Goal: Task Accomplishment & Management: Complete application form

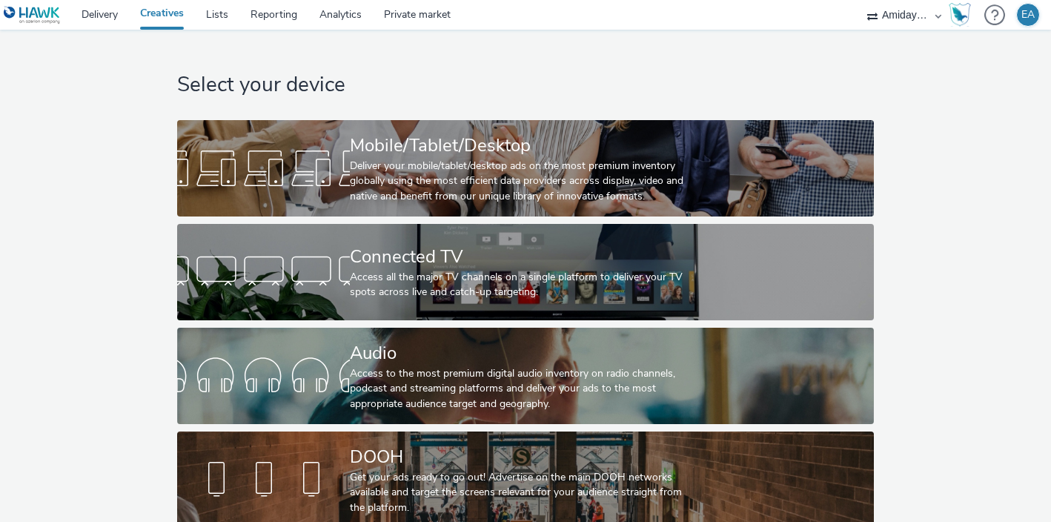
click at [116, 289] on div "Select your device Mobile/Tablet/Desktop Deliver your mobile/tablet/desktop ads…" at bounding box center [526, 283] width 1062 height 506
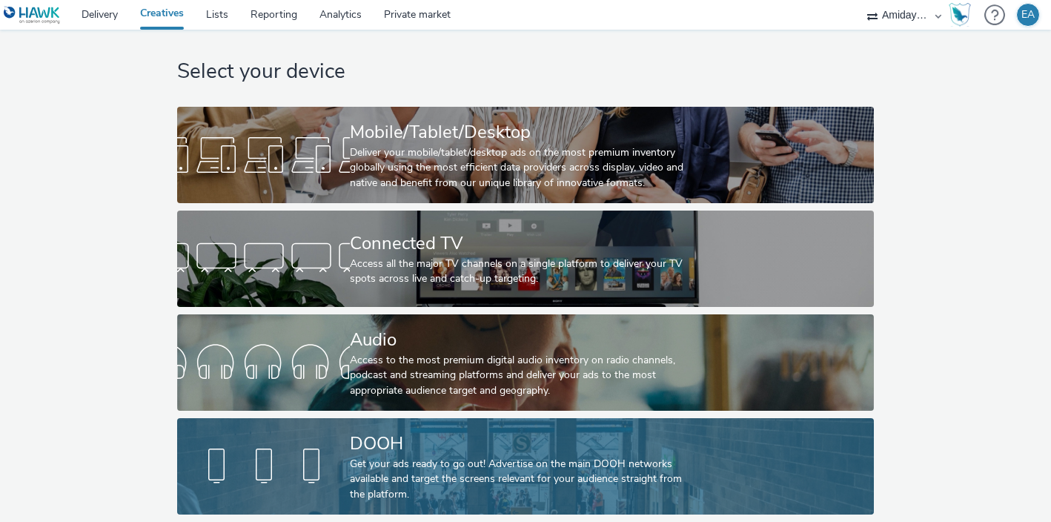
click at [447, 457] on div "Get your ads ready to go out! Advertise on the main DOOH networks available and…" at bounding box center [523, 479] width 346 height 45
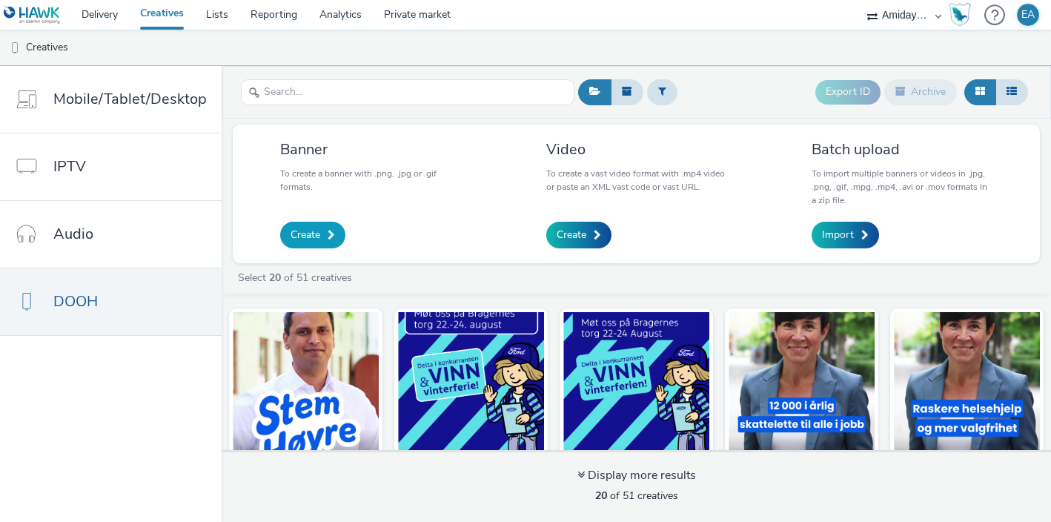
click at [316, 228] on span "Create" at bounding box center [306, 235] width 30 height 15
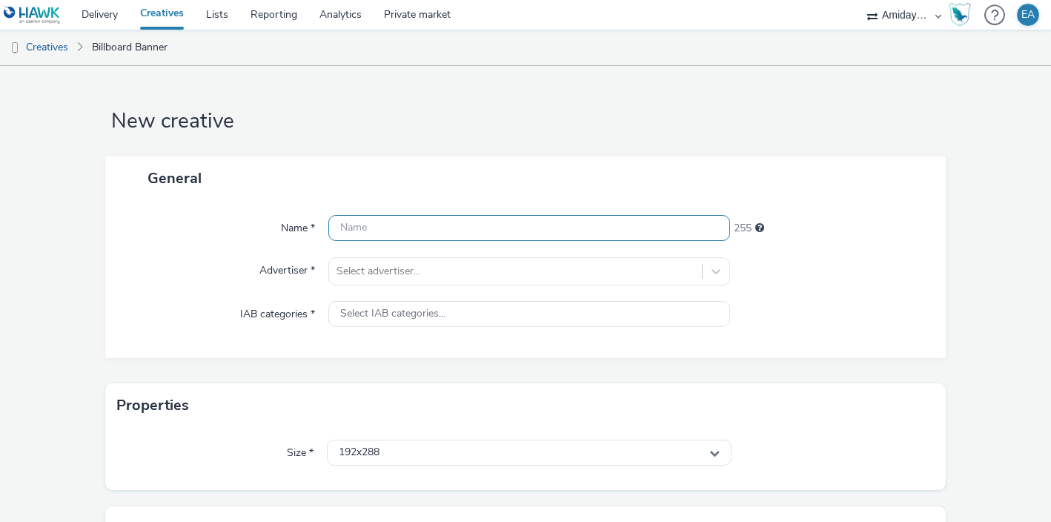
click at [379, 227] on input "text" at bounding box center [529, 228] width 402 height 26
type input "H"
type input "V"
type input "Bergen_Peter"
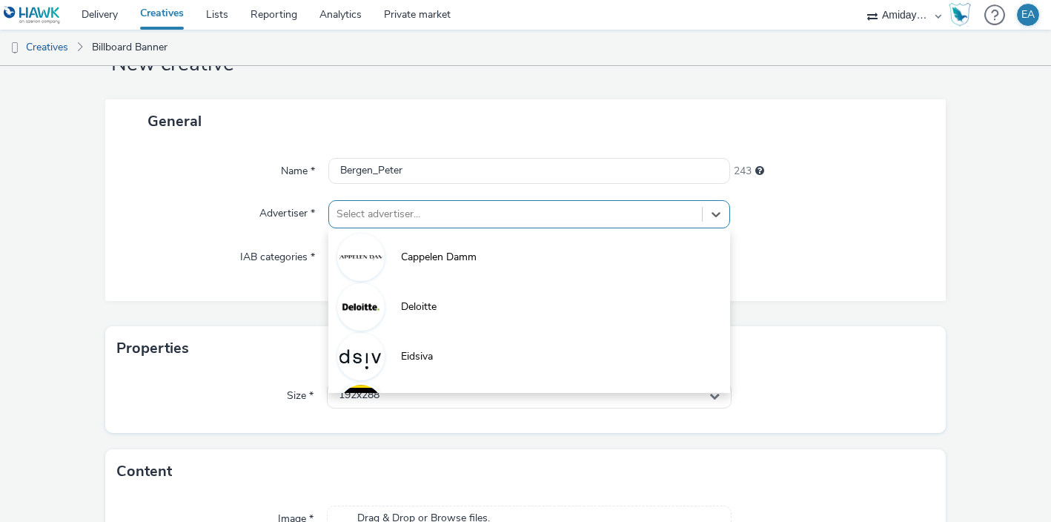
click at [367, 228] on div "option Deloitte focused, 2 of 8. 8 results available. Use Up and Down to choose…" at bounding box center [529, 214] width 402 height 28
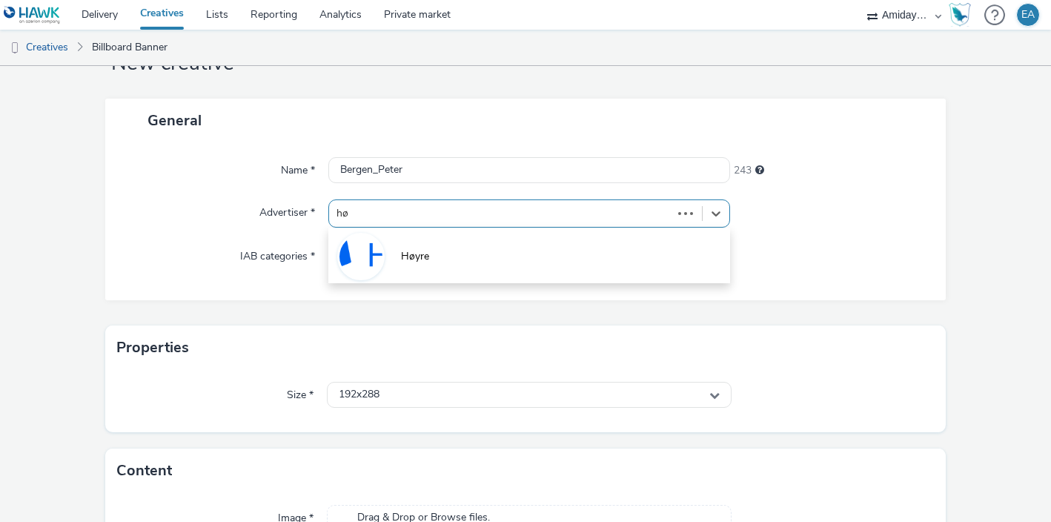
type input "høy"
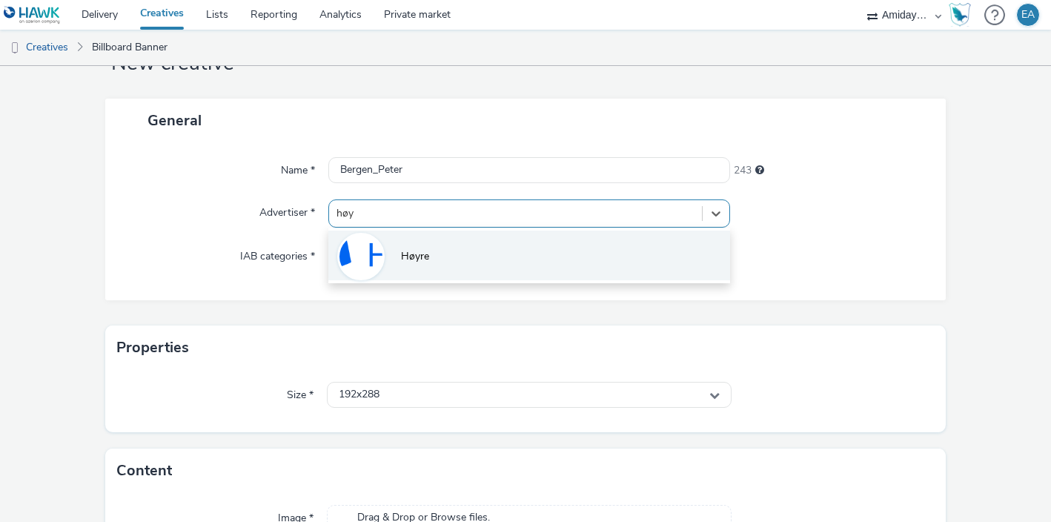
click at [421, 264] on li "Høyre" at bounding box center [529, 256] width 402 height 50
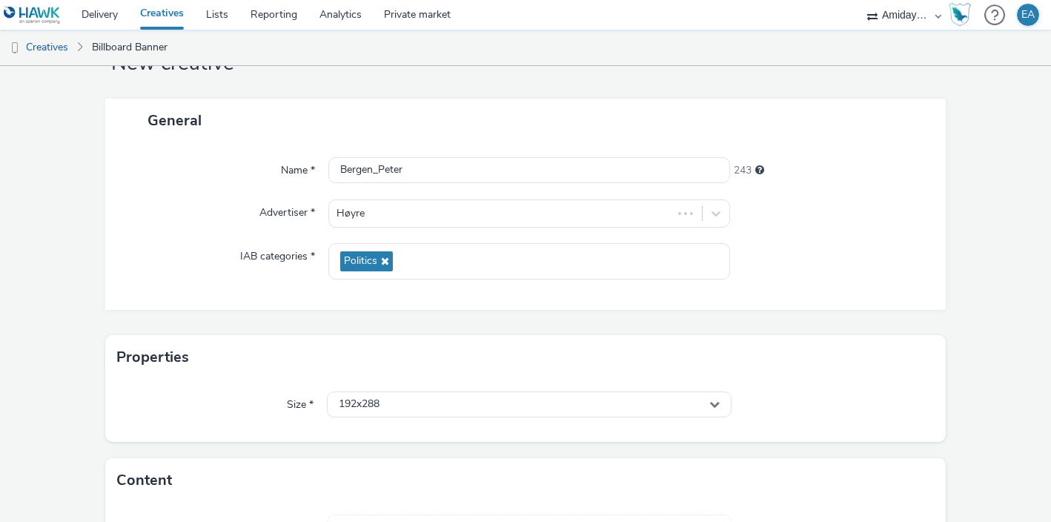
click at [274, 308] on div "Name * Bergen_Peter 243 Advertiser * Høyre IAB categories * Politics" at bounding box center [525, 226] width 841 height 168
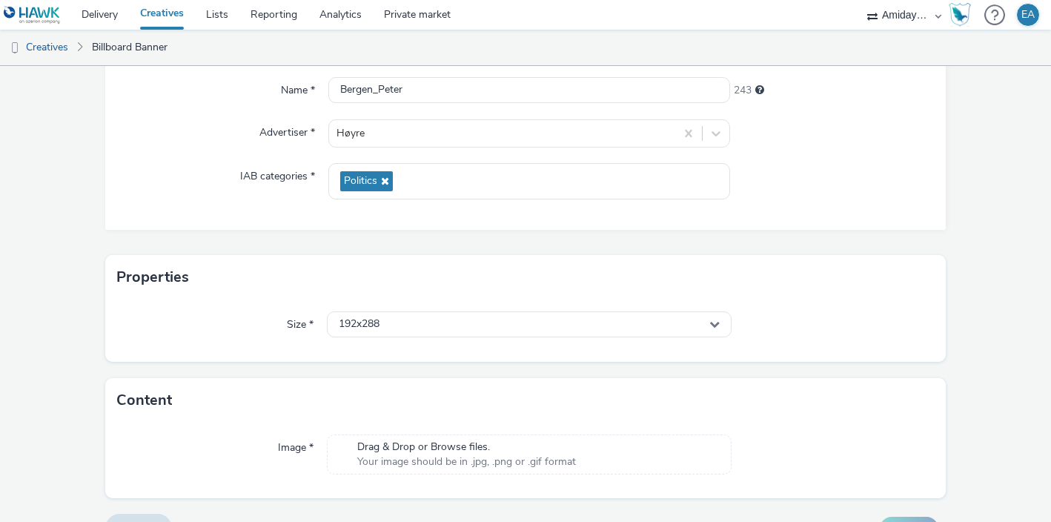
scroll to position [169, 0]
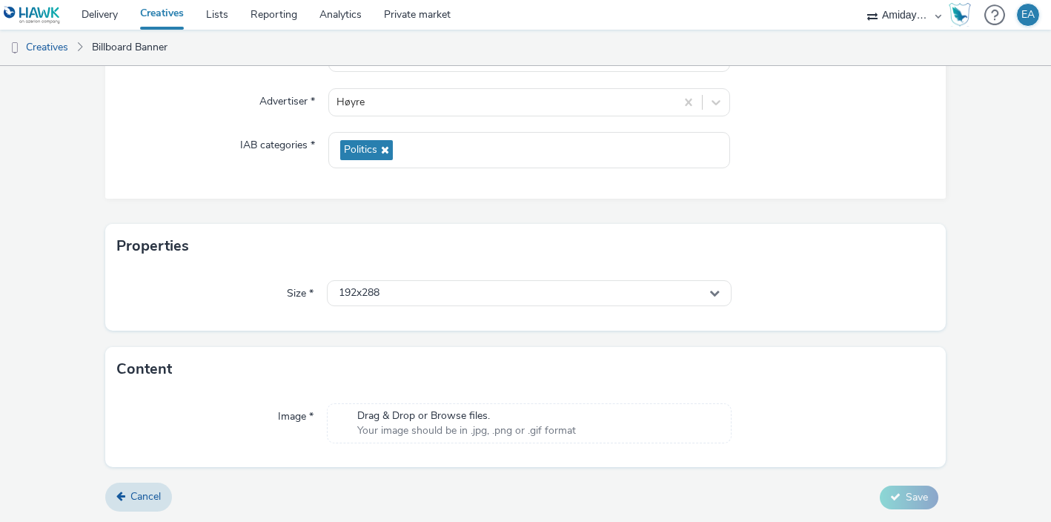
click at [395, 418] on span "Drag & Drop or Browse files." at bounding box center [466, 416] width 219 height 15
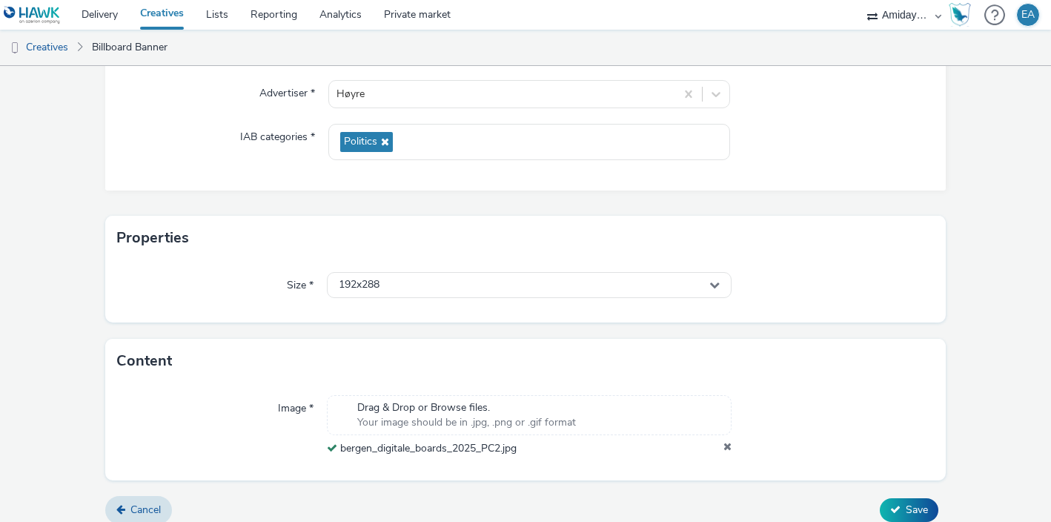
scroll to position [183, 0]
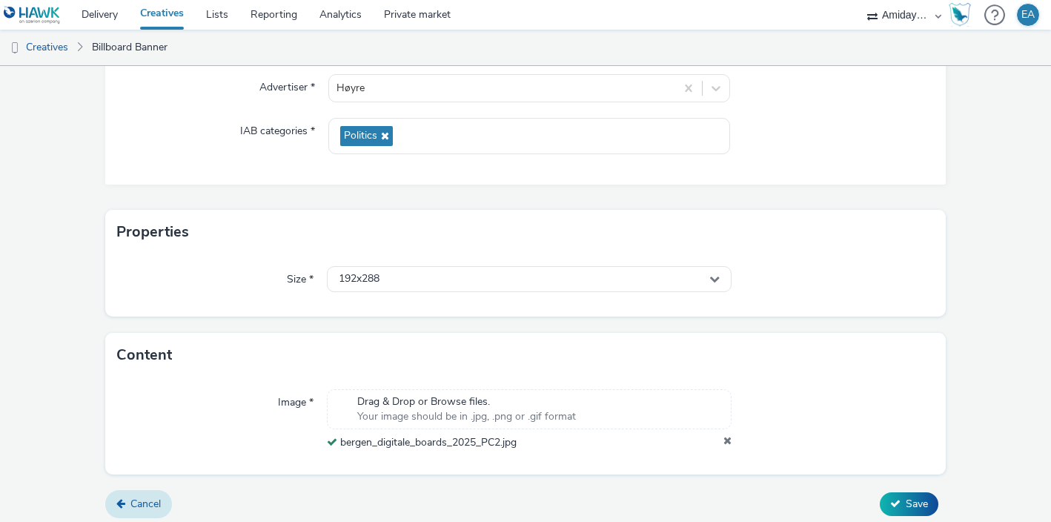
click at [146, 493] on link "Cancel" at bounding box center [138, 504] width 67 height 28
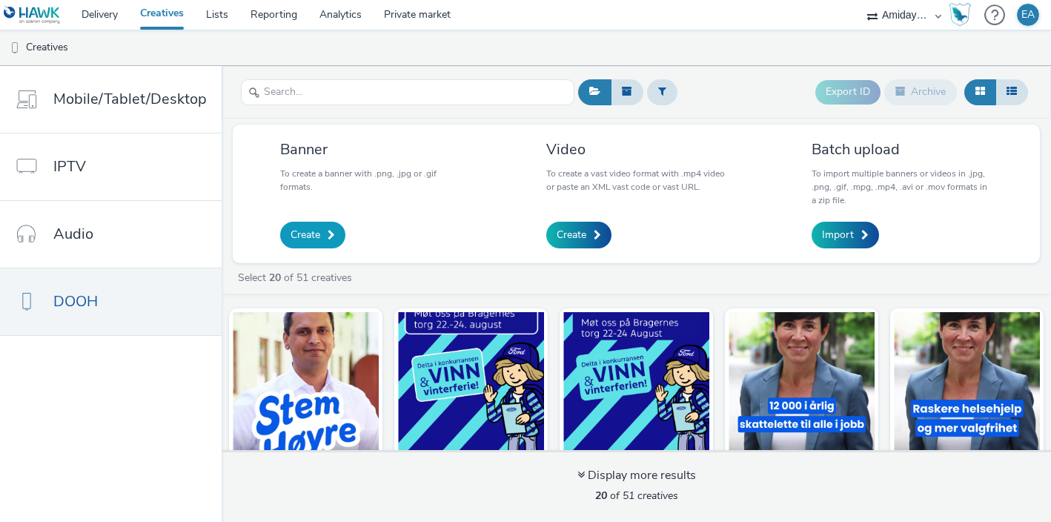
click at [307, 234] on span "Create" at bounding box center [306, 235] width 30 height 15
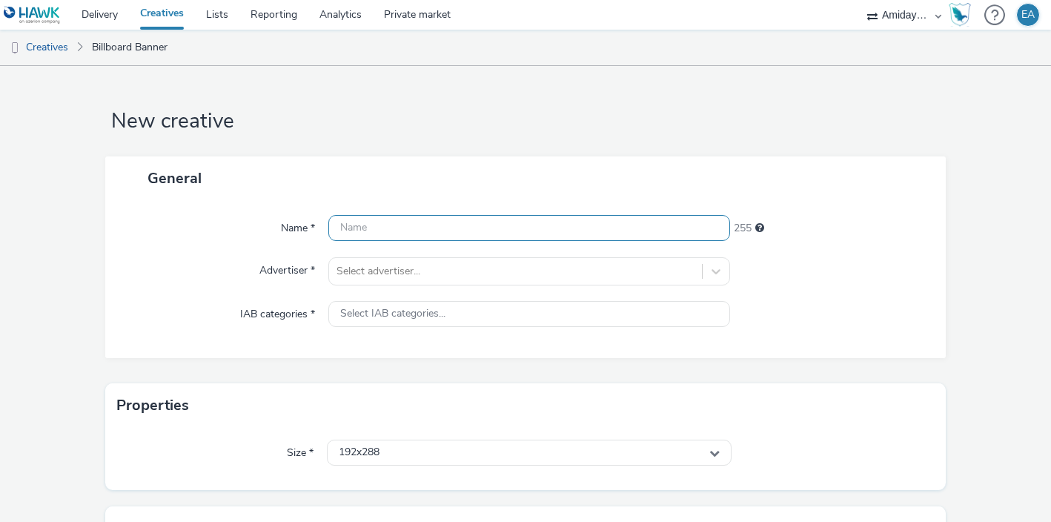
click at [392, 219] on input "text" at bounding box center [529, 228] width 402 height 26
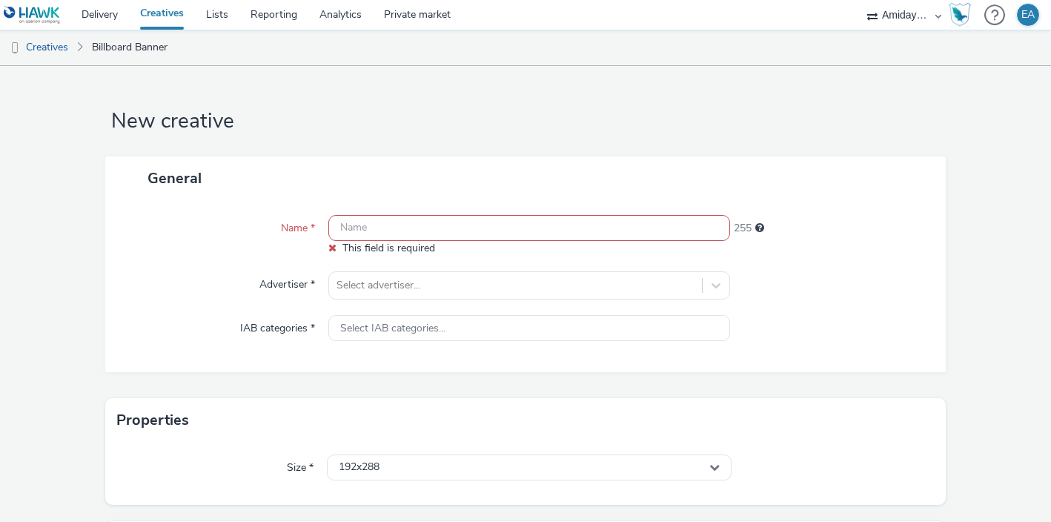
click at [461, 227] on input "text" at bounding box center [529, 228] width 402 height 26
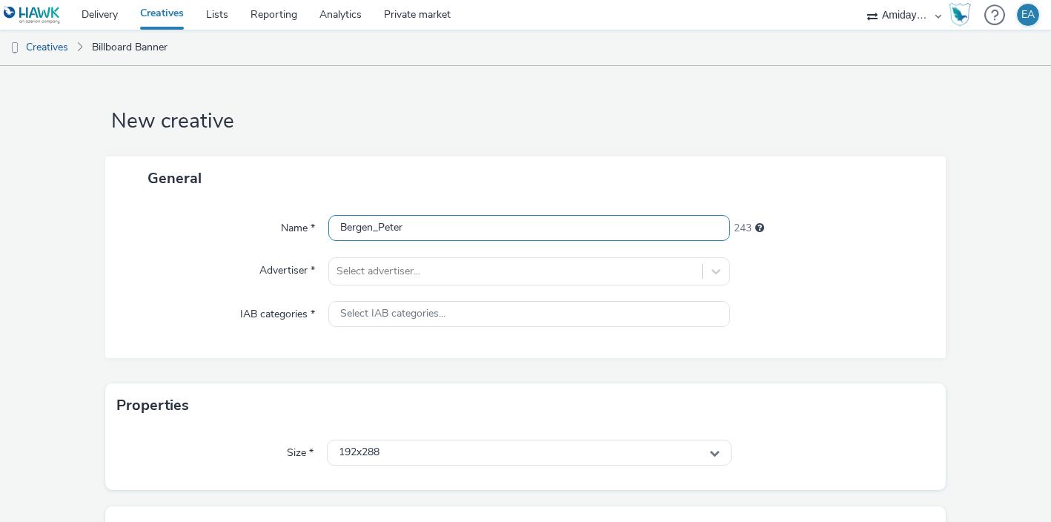
type input "Bergen_Peter"
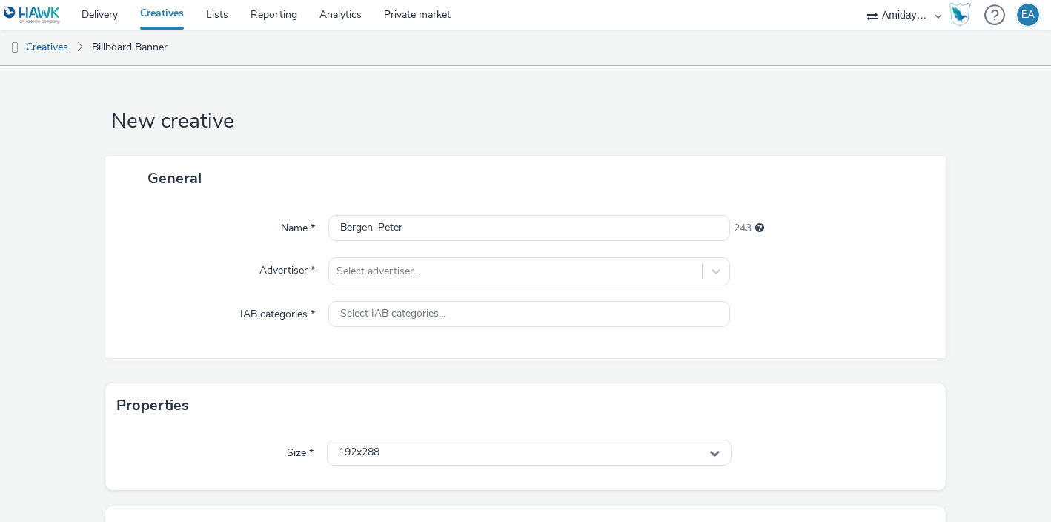
click at [162, 253] on div "Name * Bergen_Peter 243 Advertiser * Select advertiser... IAB categories * Sele…" at bounding box center [525, 279] width 841 height 158
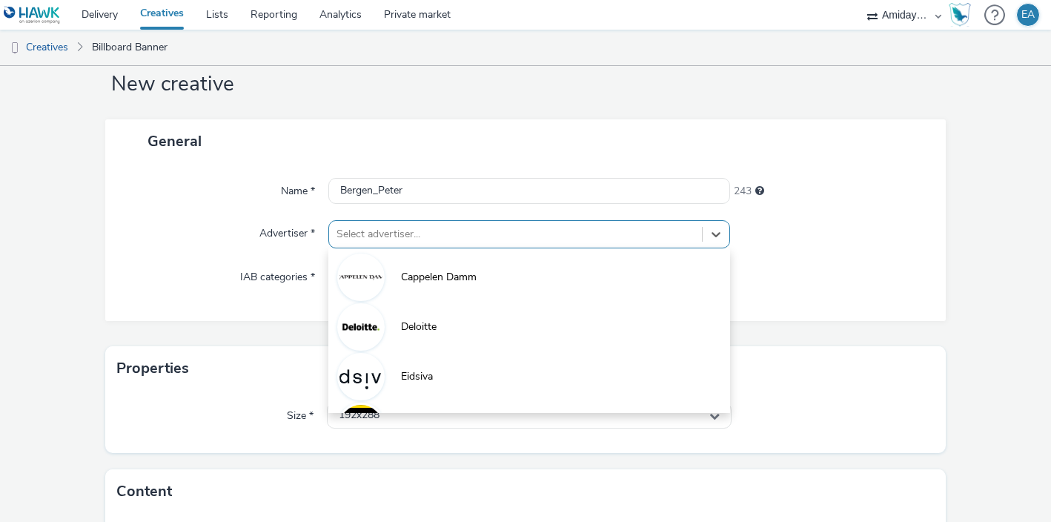
scroll to position [58, 0]
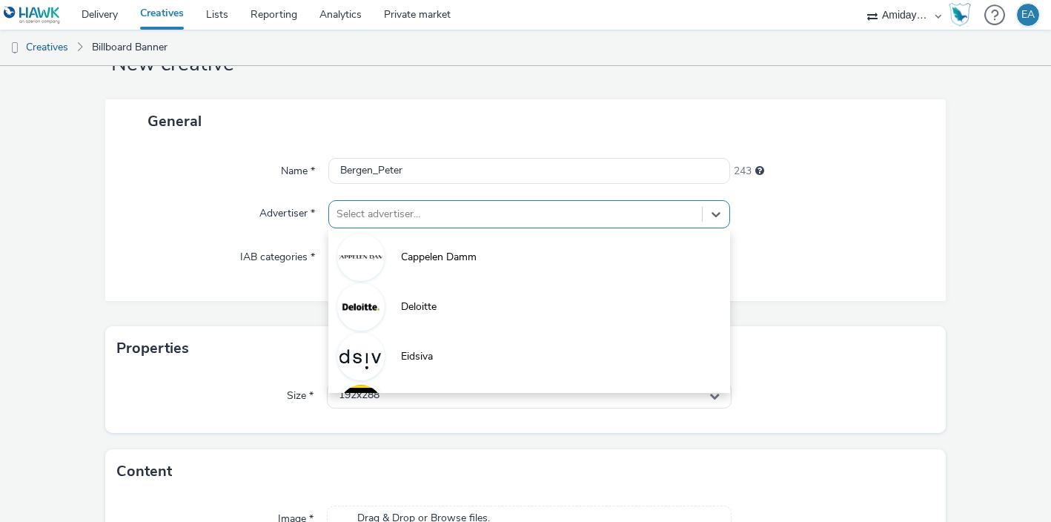
click at [355, 228] on div "option Cappelen Damm focused, 1 of 8. 8 results available. Use Up and Down to c…" at bounding box center [529, 214] width 402 height 28
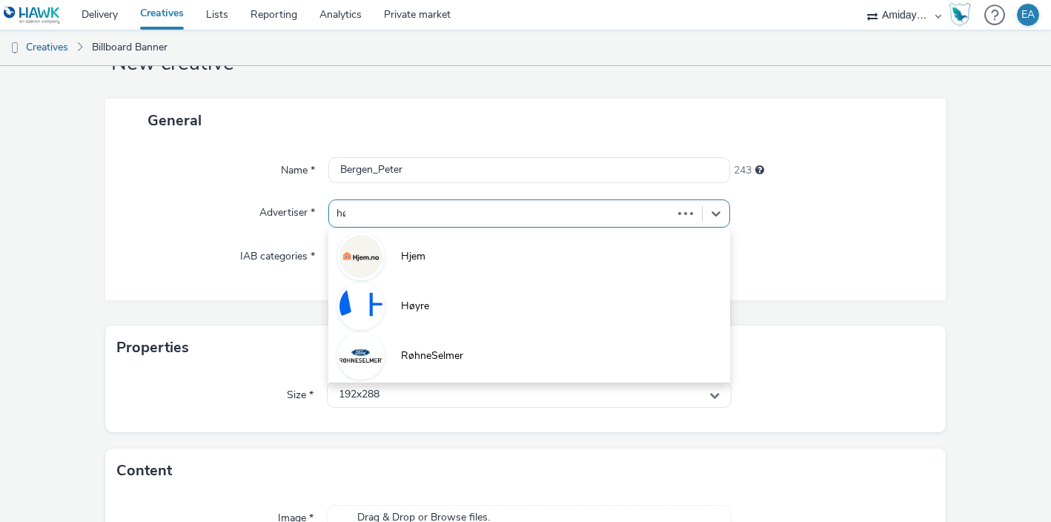
type input "høy"
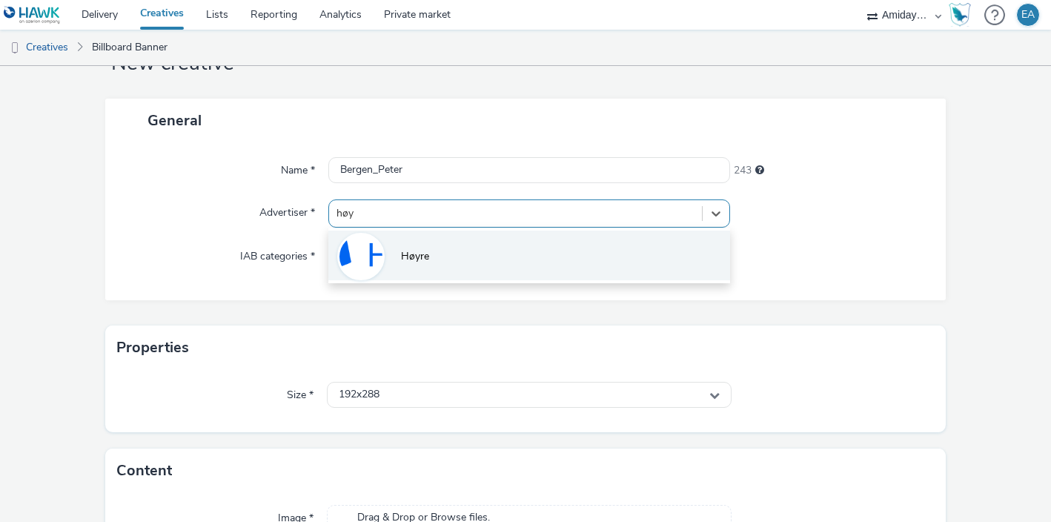
click at [423, 263] on span "Høyre" at bounding box center [415, 256] width 28 height 15
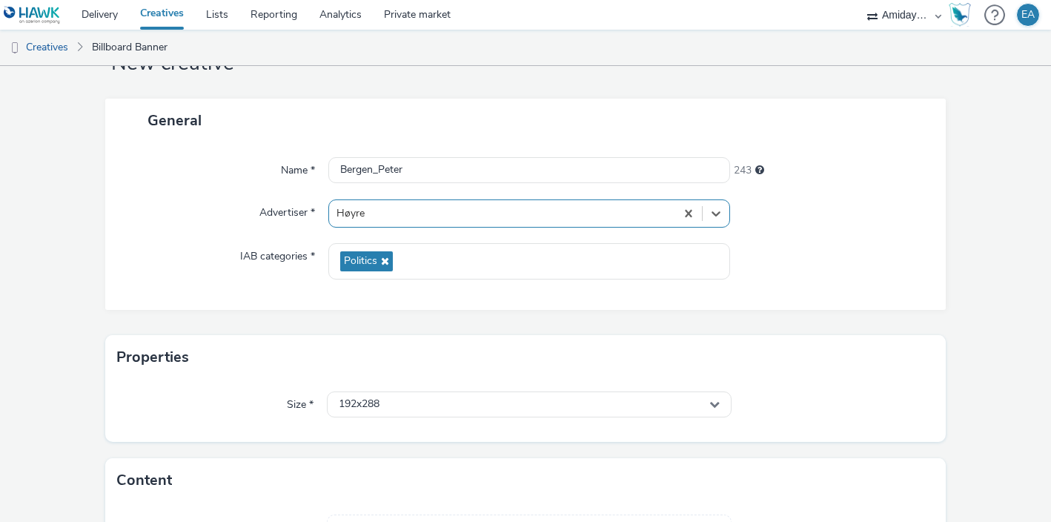
click at [251, 317] on div "General Name * Bergen_Peter 243 Advertiser * option Høyre, selected. Select is …" at bounding box center [525, 217] width 841 height 237
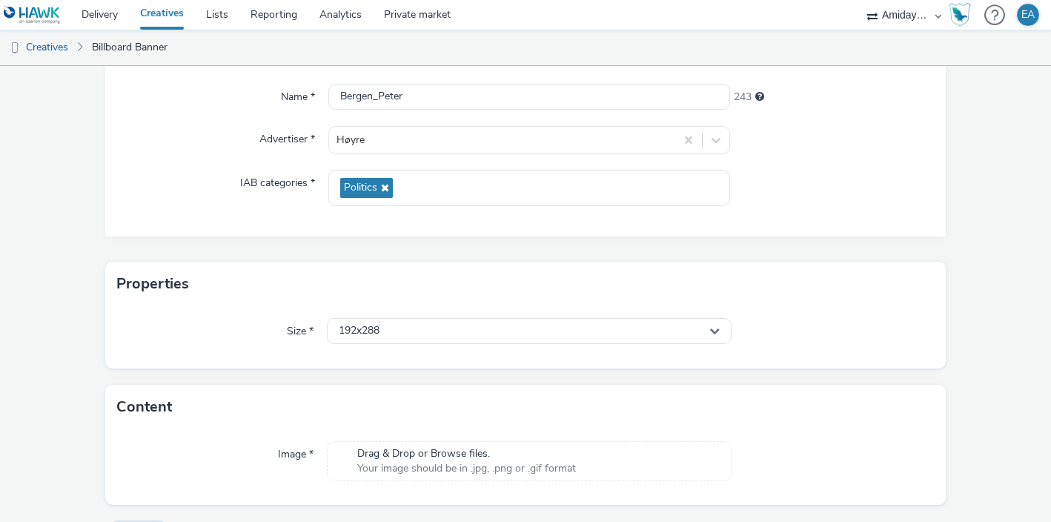
scroll to position [169, 0]
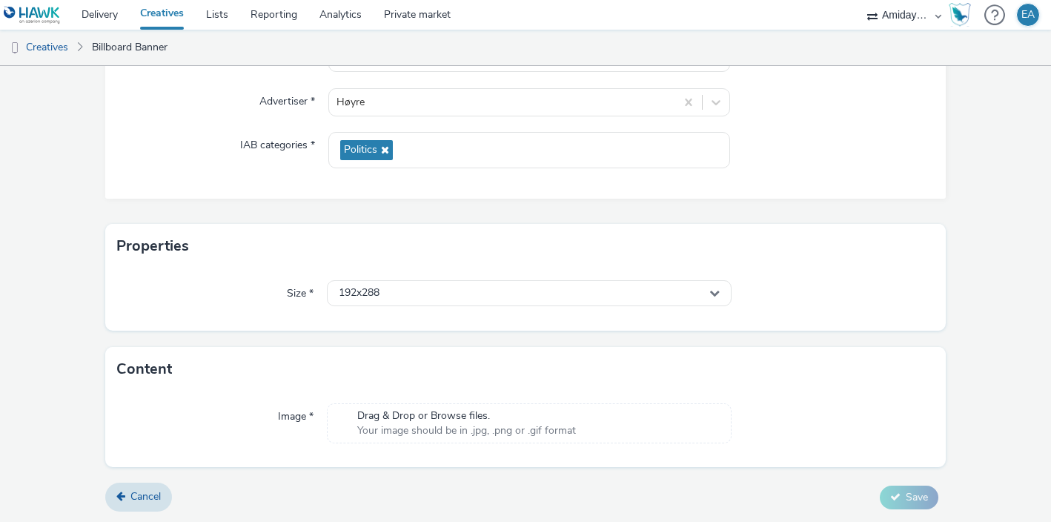
click at [466, 421] on span "Drag & Drop or Browse files." at bounding box center [466, 416] width 219 height 15
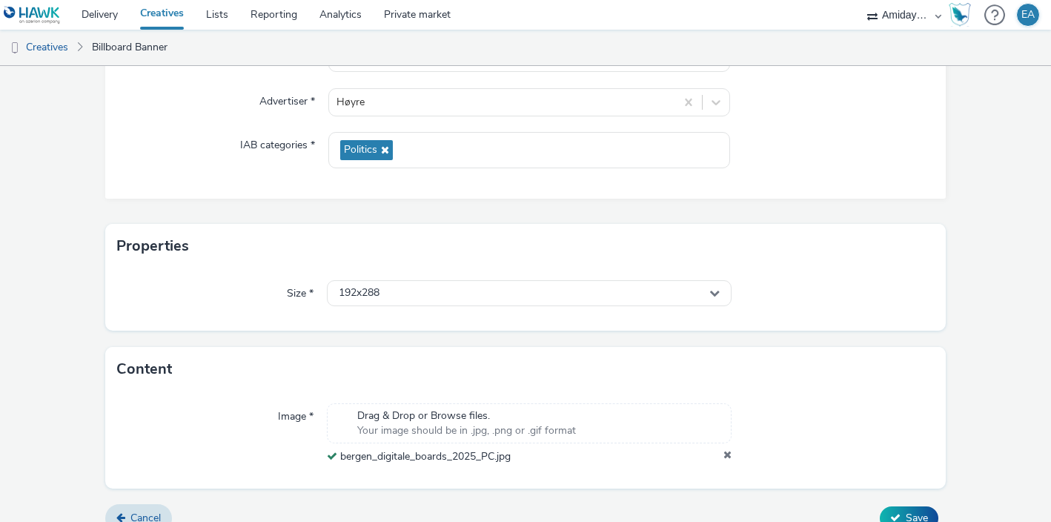
scroll to position [191, 0]
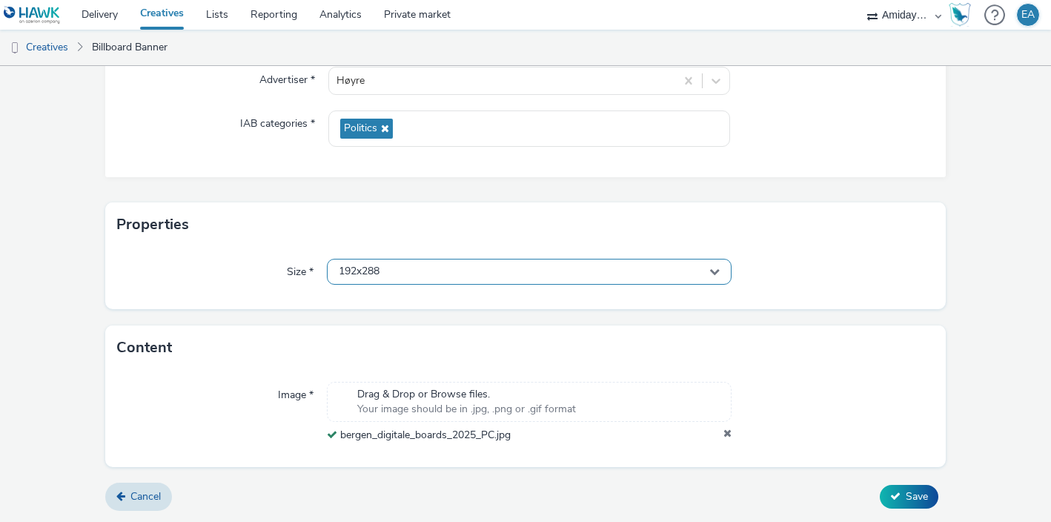
click at [650, 272] on div "192x288" at bounding box center [529, 272] width 405 height 26
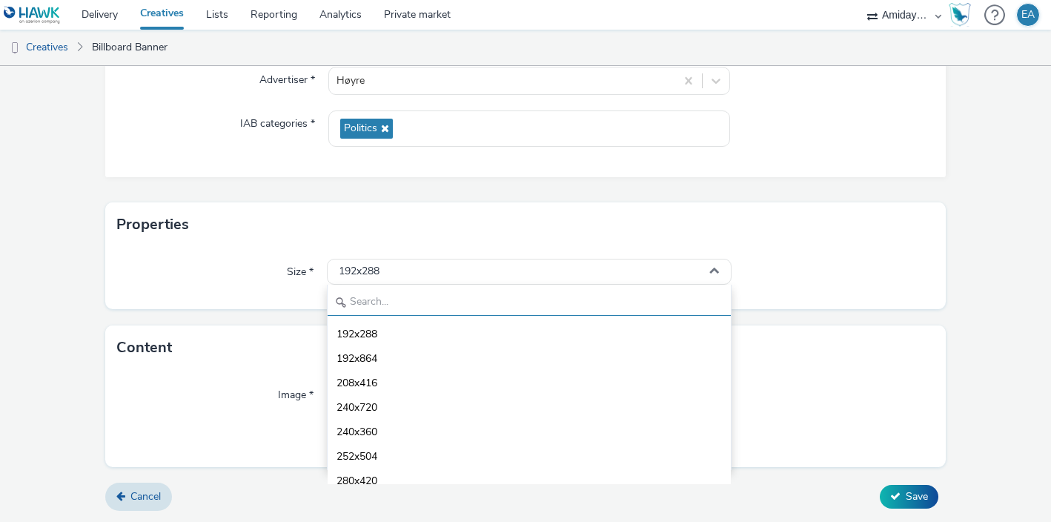
click at [547, 296] on input "text" at bounding box center [529, 303] width 403 height 26
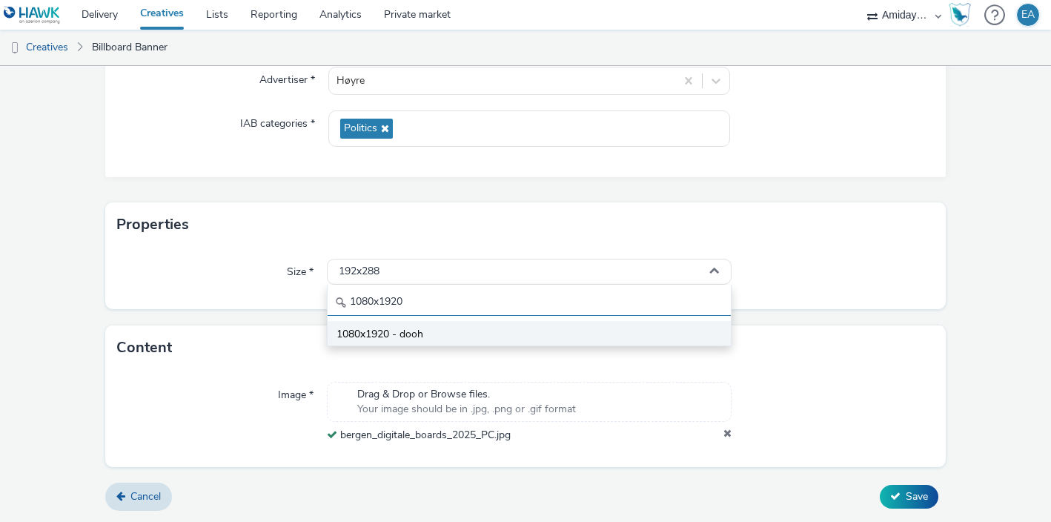
type input "1080x1920"
click at [546, 334] on li "1080x1920 - dooh" at bounding box center [529, 333] width 403 height 24
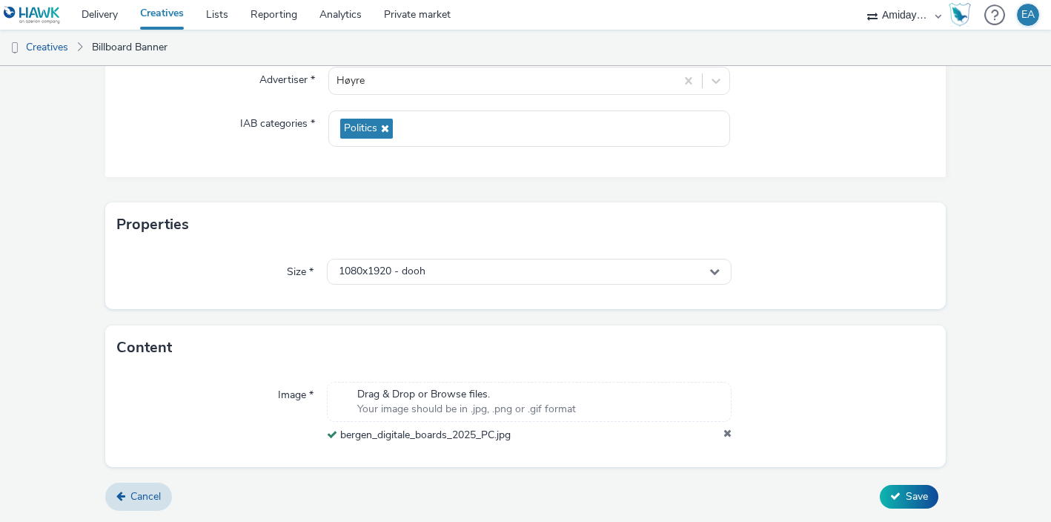
click at [877, 313] on form "New creative General Name * Bergen_Peter 243 Advertiser * Høyre IAB categories …" at bounding box center [525, 198] width 1051 height 647
click at [918, 496] on span "Save" at bounding box center [917, 496] width 22 height 14
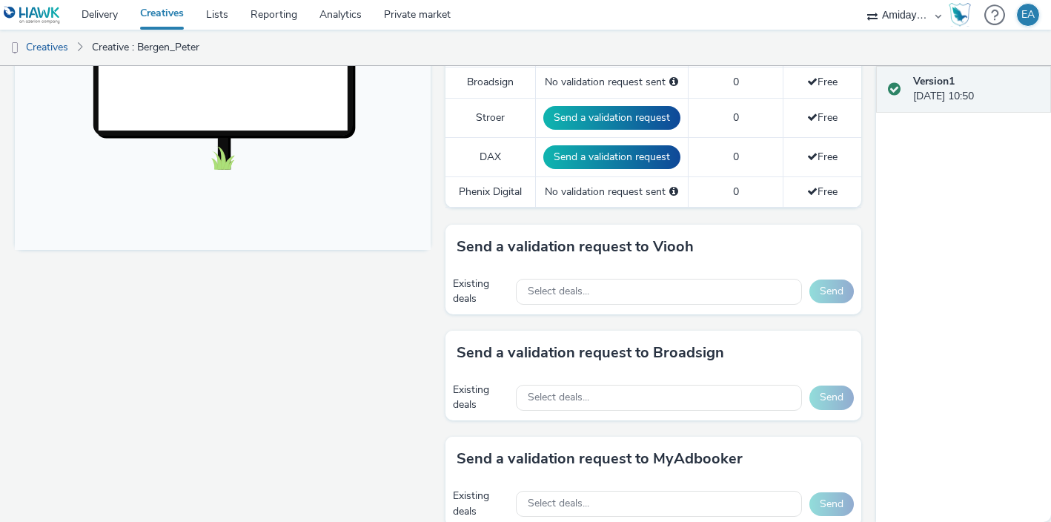
scroll to position [535, 0]
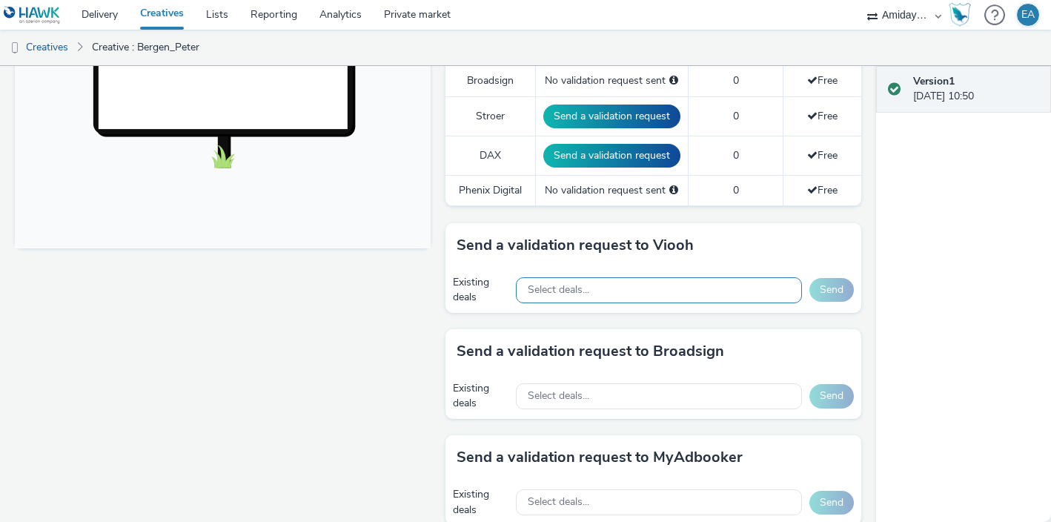
click at [705, 294] on div "Select deals..." at bounding box center [659, 290] width 286 height 26
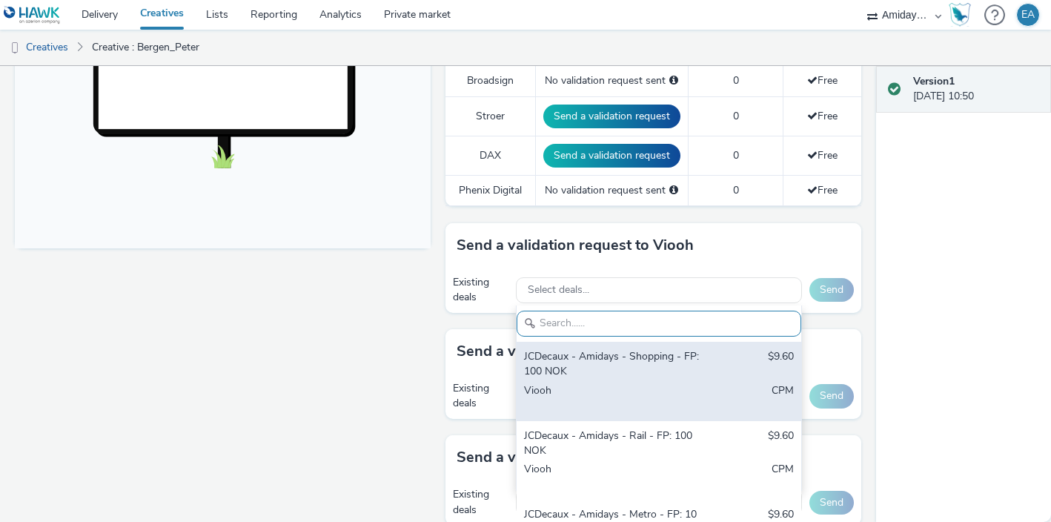
click at [672, 357] on div "JCDecaux - Amidays - Shopping - FP: 100 NOK" at bounding box center [612, 364] width 177 height 30
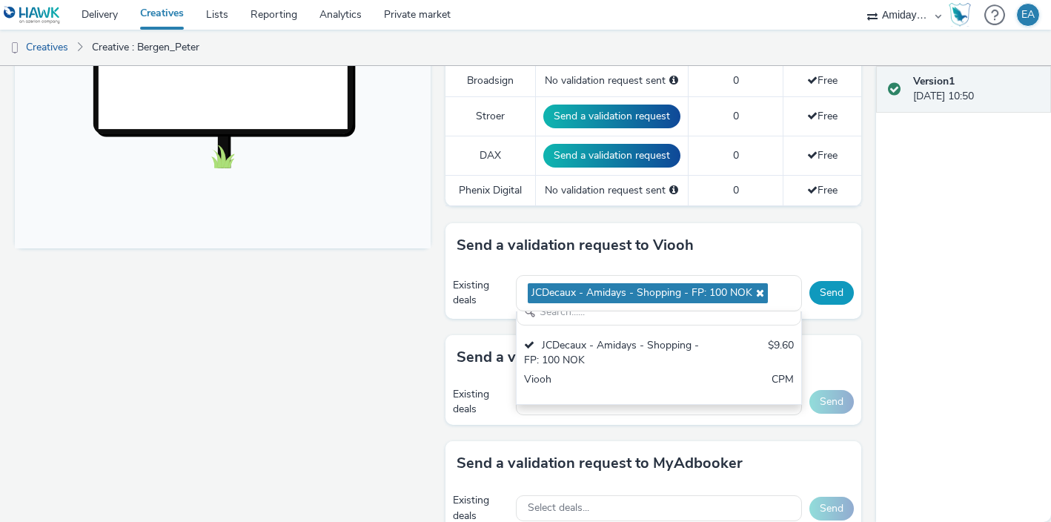
click at [839, 289] on button "Send" at bounding box center [832, 293] width 44 height 24
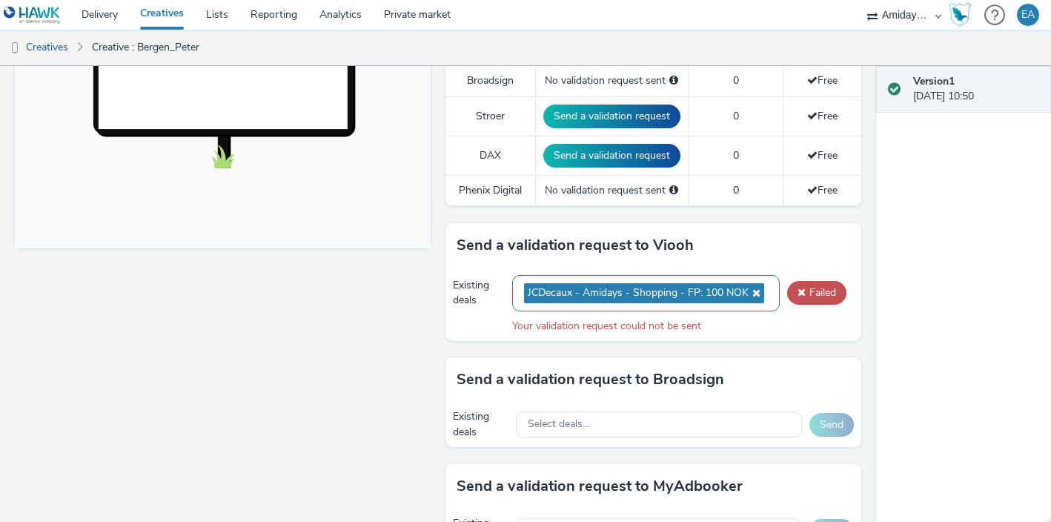
click at [756, 293] on icon at bounding box center [755, 293] width 12 height 10
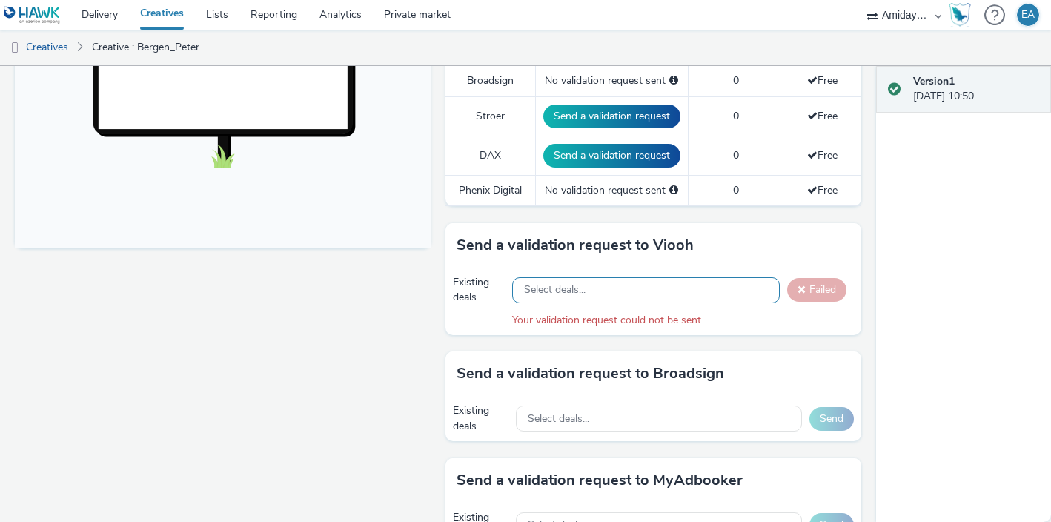
click at [706, 284] on div "Select deals..." at bounding box center [646, 290] width 268 height 26
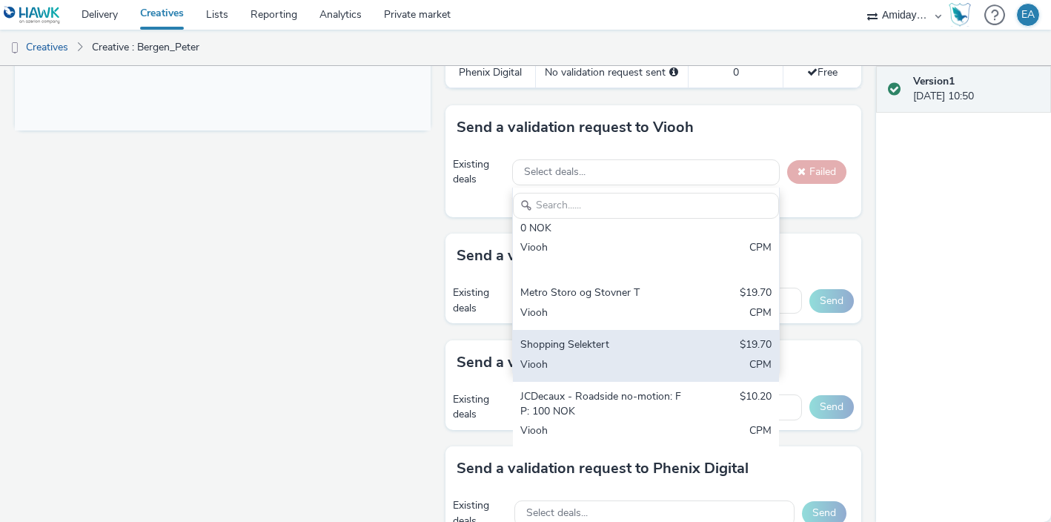
scroll to position [663, 0]
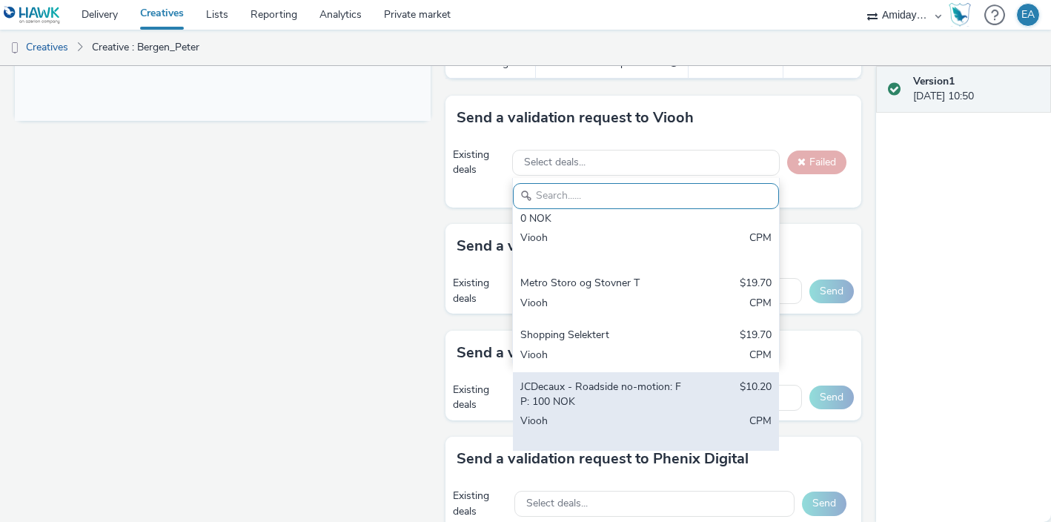
click at [652, 391] on div "JCDecaux - Roadside no-motion: FP: 100 NOK" at bounding box center [602, 395] width 165 height 30
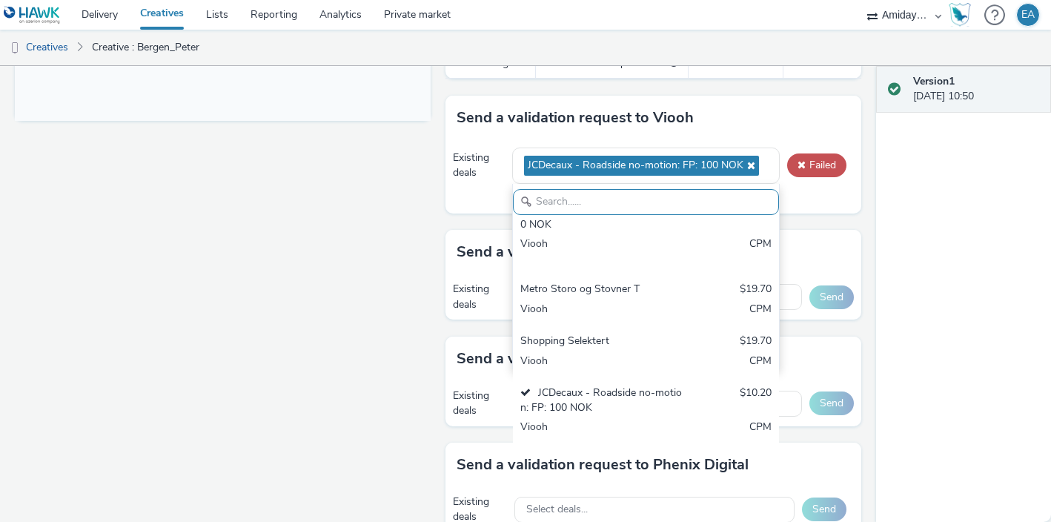
click at [799, 185] on div "Existing deals JCDecaux - Roadside no-motion: FP: 100 NOK JCDecaux - Amidays - …" at bounding box center [654, 176] width 416 height 73
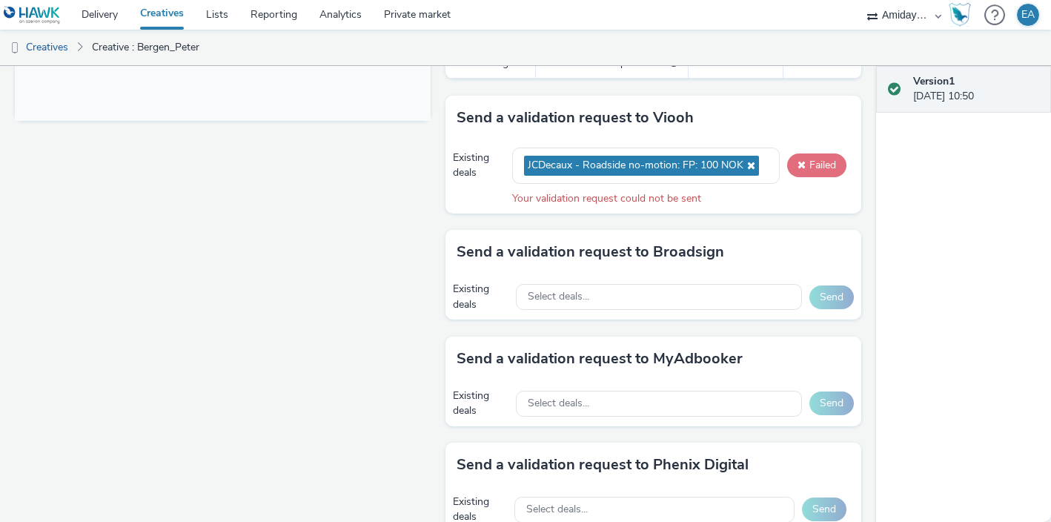
click at [812, 163] on button "Failed" at bounding box center [816, 165] width 59 height 24
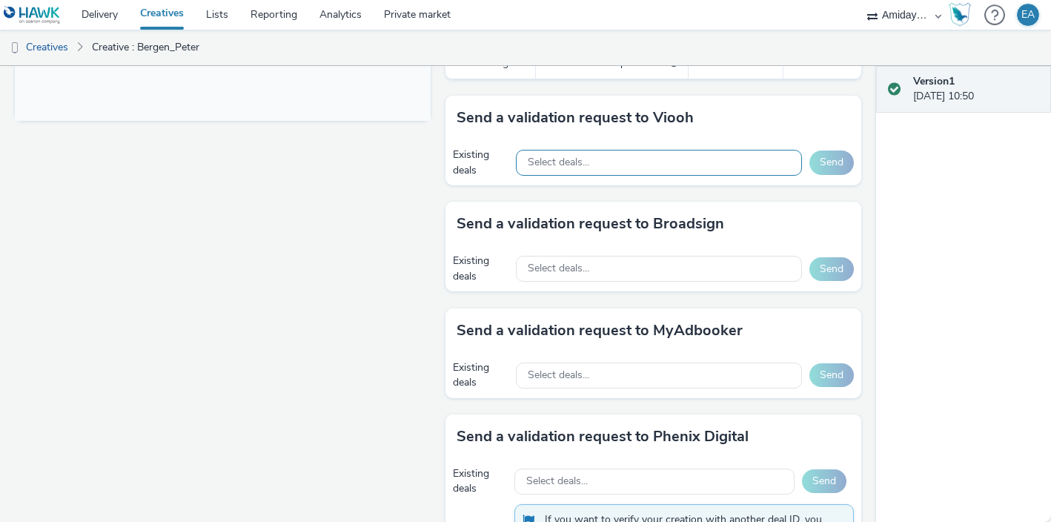
click at [733, 161] on div "Select deals..." at bounding box center [659, 163] width 286 height 26
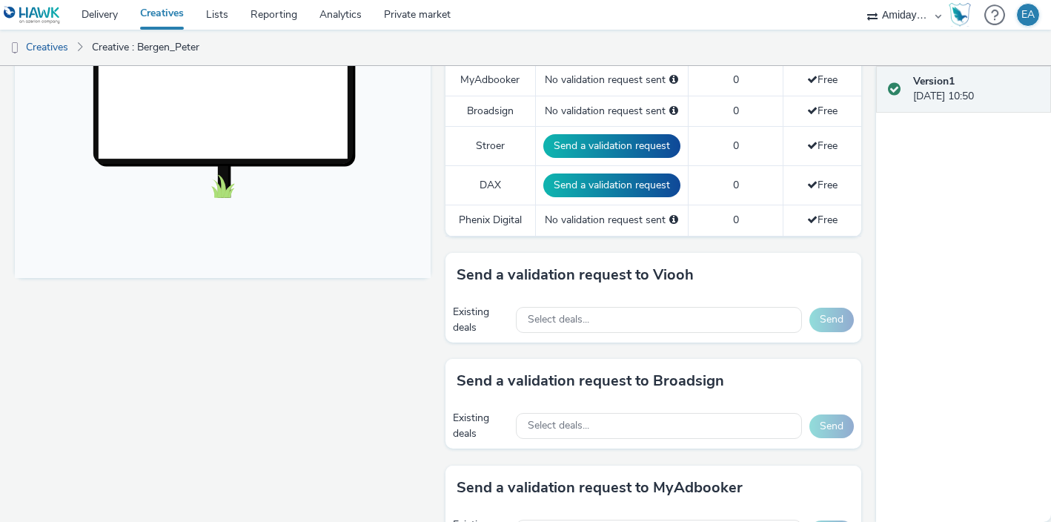
scroll to position [523, 0]
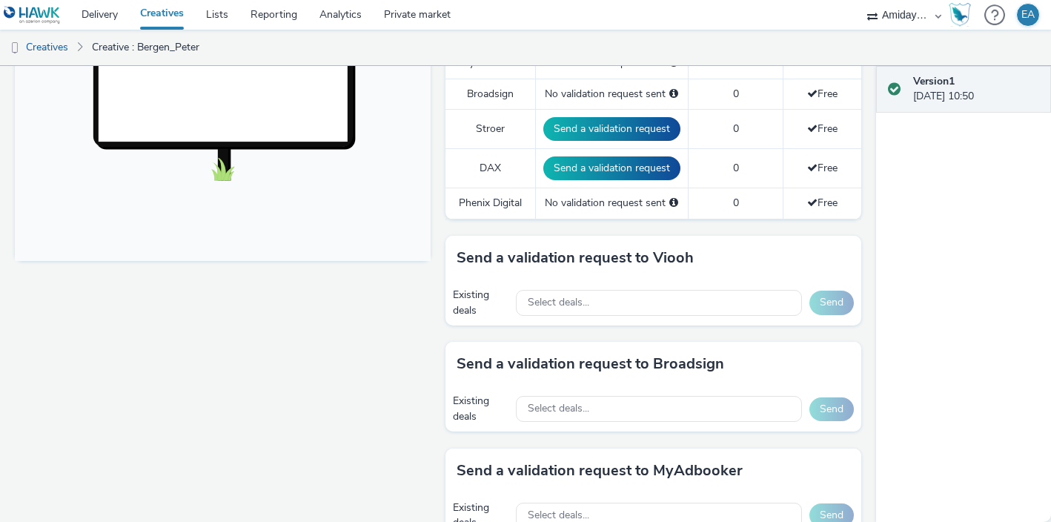
click at [877, 375] on div "Version 1 [DATE] 10:50" at bounding box center [963, 294] width 175 height 456
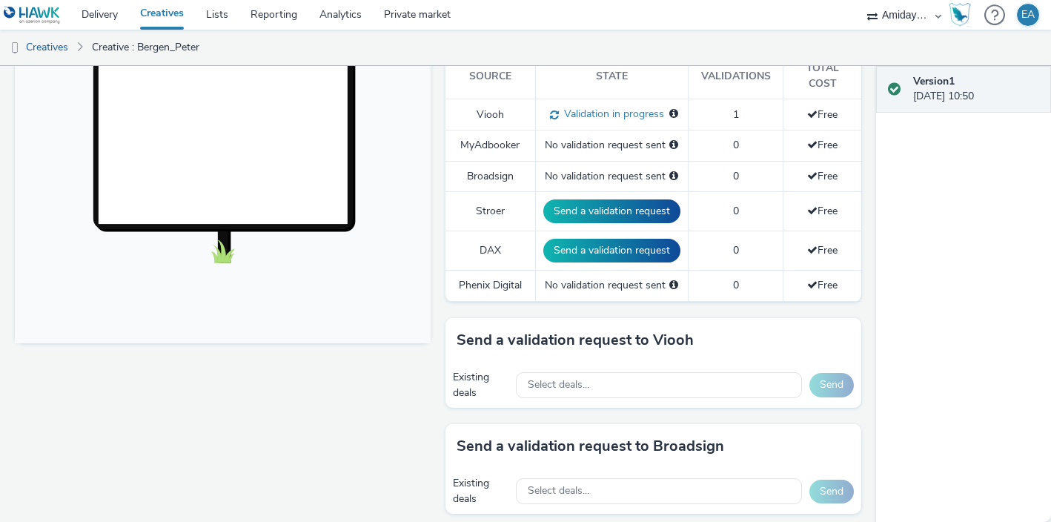
scroll to position [437, 0]
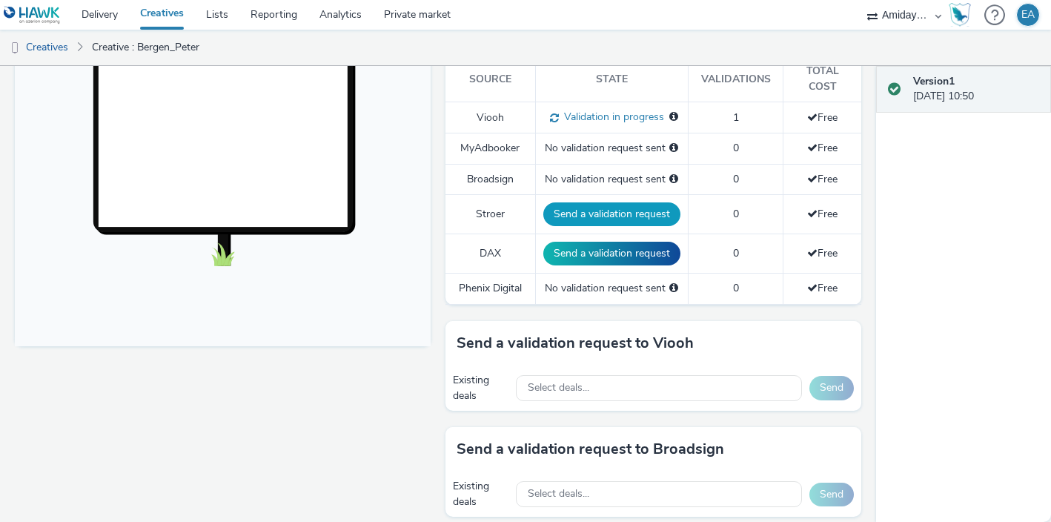
click at [643, 217] on button "Send a validation request" at bounding box center [611, 214] width 137 height 24
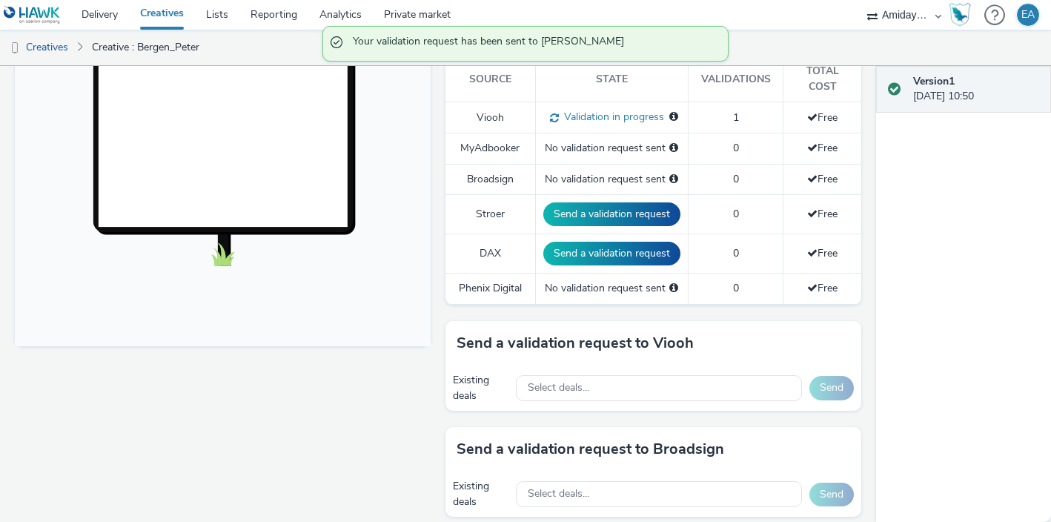
click at [641, 234] on td "Send a validation request" at bounding box center [611, 214] width 153 height 39
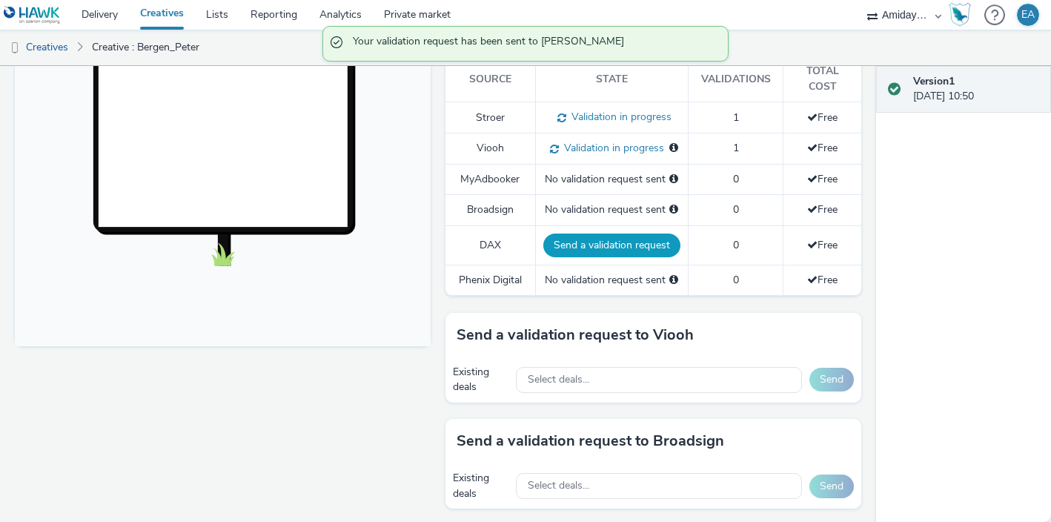
click at [638, 246] on button "Send a validation request" at bounding box center [611, 246] width 137 height 24
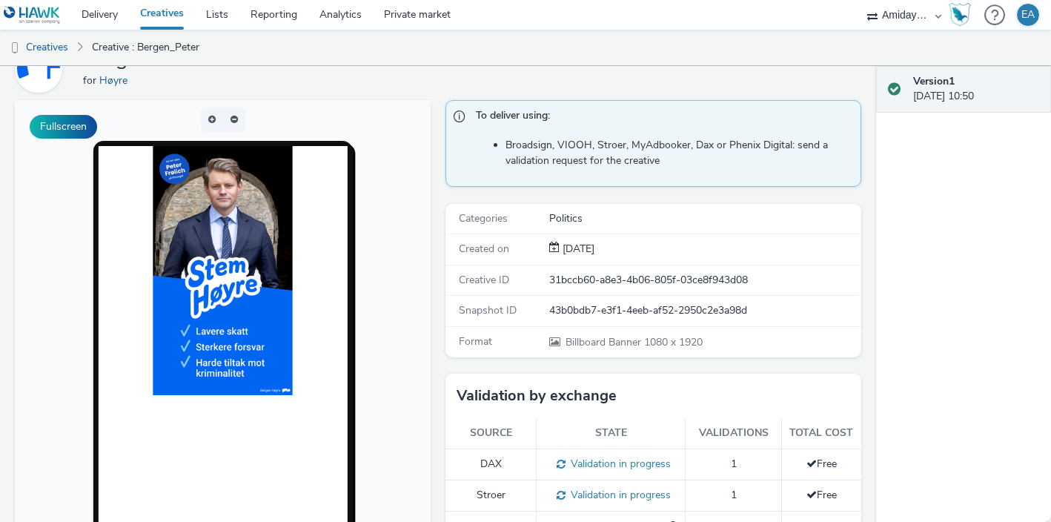
scroll to position [0, 0]
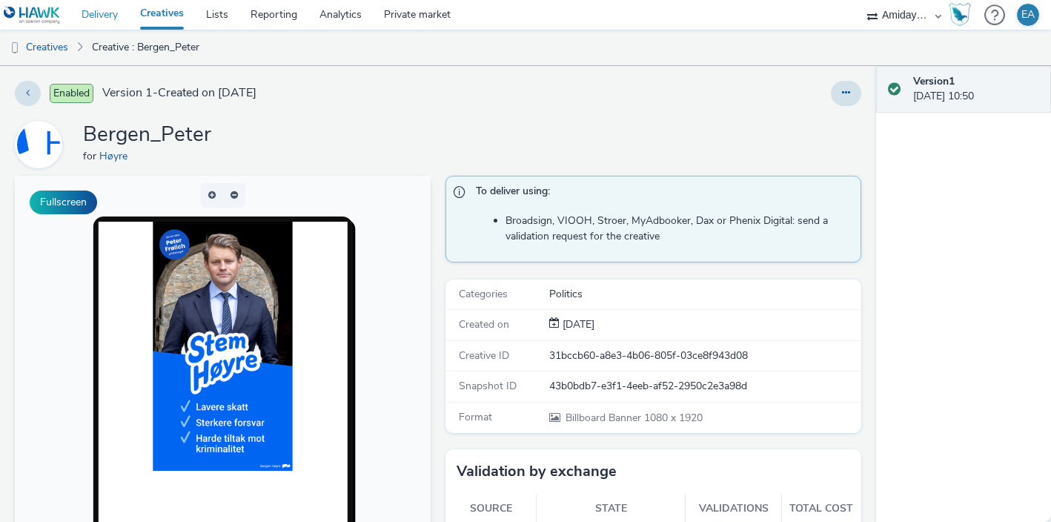
click at [108, 17] on link "Delivery" at bounding box center [99, 15] width 59 height 30
